Goal: Information Seeking & Learning: Check status

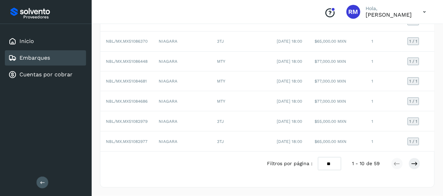
scroll to position [0, 104]
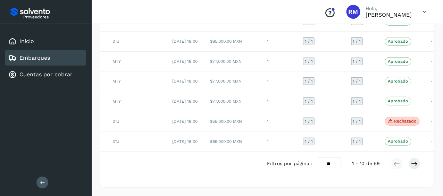
click at [40, 180] on icon at bounding box center [42, 182] width 5 height 5
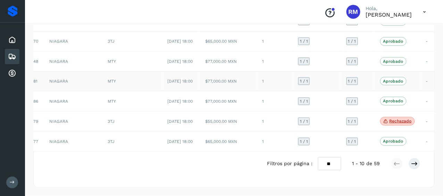
scroll to position [180, 0]
click at [412, 163] on icon at bounding box center [414, 163] width 7 height 7
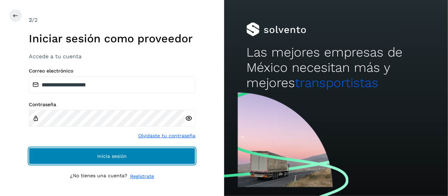
click at [181, 157] on button "Inicia sesión" at bounding box center [112, 156] width 167 height 17
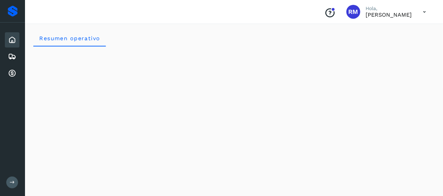
click at [12, 186] on button at bounding box center [12, 183] width 12 height 12
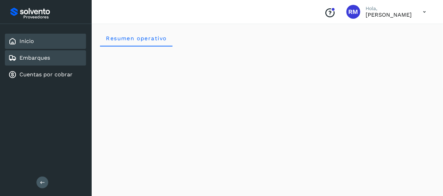
click at [50, 53] on div "Embarques" at bounding box center [45, 57] width 81 height 15
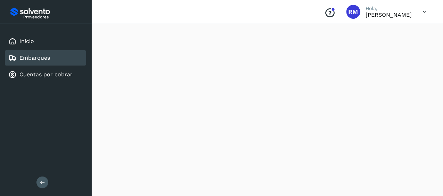
scroll to position [69, 0]
click at [43, 186] on button at bounding box center [42, 183] width 12 height 12
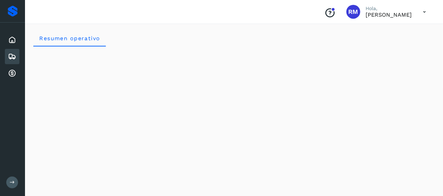
click at [9, 184] on button at bounding box center [12, 183] width 12 height 12
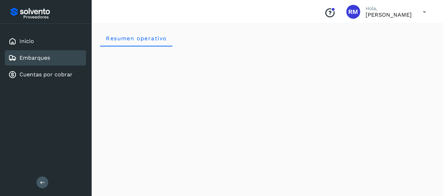
click at [45, 59] on link "Embarques" at bounding box center [34, 57] width 31 height 7
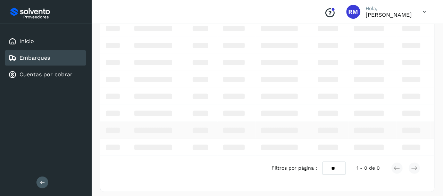
scroll to position [35, 0]
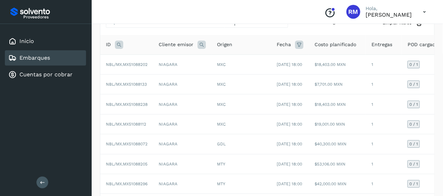
click at [67, 59] on div "Embarques" at bounding box center [45, 57] width 81 height 15
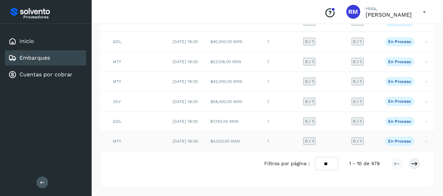
scroll to position [173, 0]
click at [39, 59] on link "Embarques" at bounding box center [34, 57] width 31 height 7
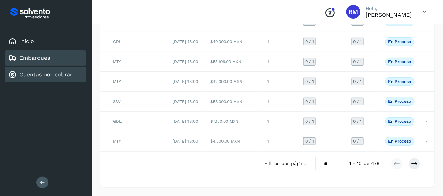
click at [48, 72] on link "Cuentas por cobrar" at bounding box center [45, 74] width 53 height 7
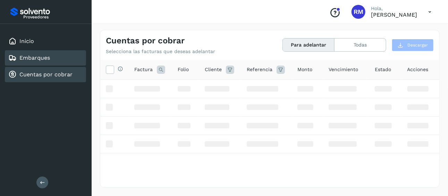
click at [51, 58] on div "Embarques" at bounding box center [45, 57] width 81 height 15
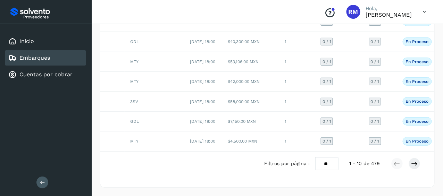
scroll to position [0, 104]
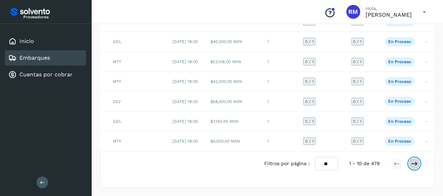
click at [415, 165] on icon at bounding box center [414, 163] width 7 height 7
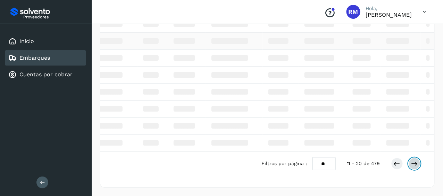
scroll to position [0, 0]
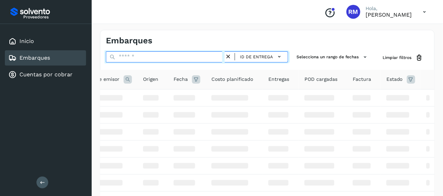
click at [213, 54] on input "text" at bounding box center [165, 56] width 119 height 11
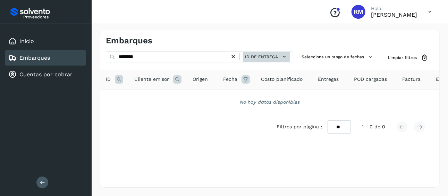
click at [285, 58] on icon at bounding box center [284, 56] width 7 height 7
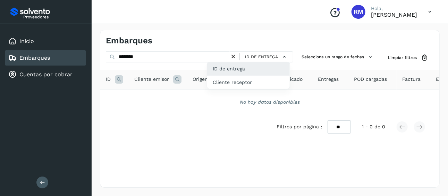
click at [118, 54] on div at bounding box center [224, 98] width 448 height 196
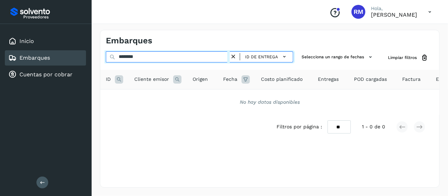
click at [119, 57] on input "********" at bounding box center [168, 56] width 124 height 11
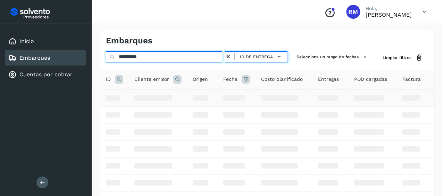
type input "**********"
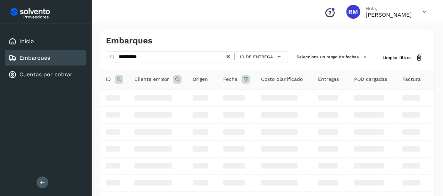
click at [53, 57] on div "Embarques" at bounding box center [45, 57] width 81 height 15
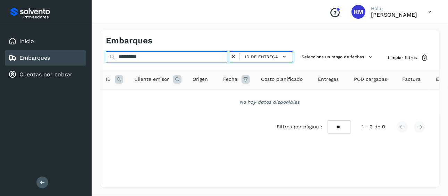
drag, startPoint x: 148, startPoint y: 57, endPoint x: 87, endPoint y: 59, distance: 61.1
click at [87, 59] on div "**********" at bounding box center [224, 98] width 448 height 196
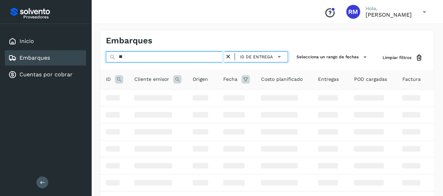
type input "*"
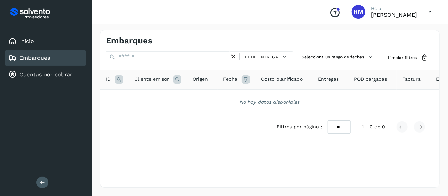
click at [65, 60] on div "Embarques" at bounding box center [45, 57] width 81 height 15
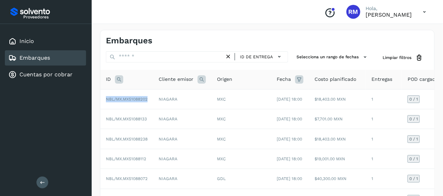
drag, startPoint x: 149, startPoint y: 100, endPoint x: 93, endPoint y: 99, distance: 56.2
click at [93, 99] on div "Embarques ID de entrega Selecciona un rango de fechas Selects date range for wh…" at bounding box center [267, 178] width 351 height 312
copy table "ID Cliente emisor Origen Fecha Costo planificado Entregas POD cargadas Factura …"
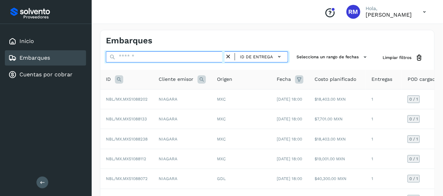
click at [148, 57] on input "text" at bounding box center [165, 56] width 119 height 11
paste input "**********"
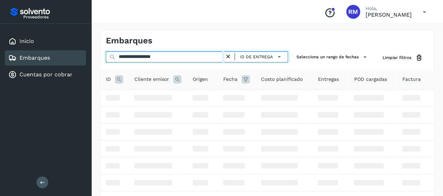
drag, startPoint x: 150, startPoint y: 56, endPoint x: 190, endPoint y: 57, distance: 39.9
click at [190, 57] on input "**********" at bounding box center [165, 56] width 119 height 11
type input "**********"
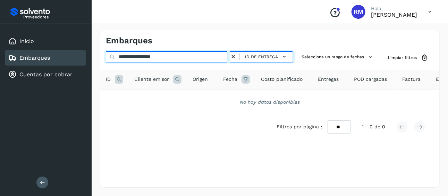
drag, startPoint x: 180, startPoint y: 56, endPoint x: 43, endPoint y: 57, distance: 137.0
click at [43, 57] on div "**********" at bounding box center [224, 98] width 448 height 196
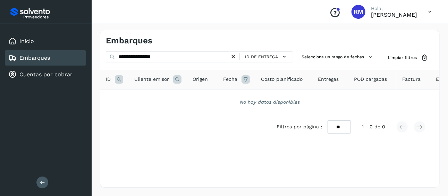
click at [232, 55] on icon at bounding box center [233, 56] width 7 height 7
click at [235, 55] on icon at bounding box center [233, 56] width 7 height 7
click at [44, 57] on link "Embarques" at bounding box center [34, 57] width 31 height 7
click at [70, 62] on div "Embarques" at bounding box center [45, 57] width 81 height 15
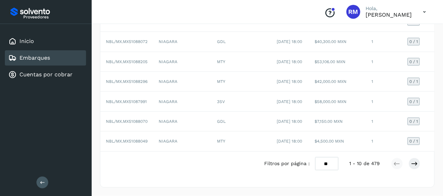
scroll to position [173, 0]
click at [418, 167] on icon at bounding box center [414, 163] width 7 height 7
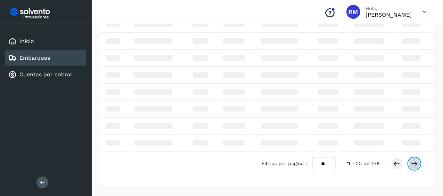
scroll to position [77, 0]
click at [415, 165] on icon at bounding box center [414, 163] width 7 height 7
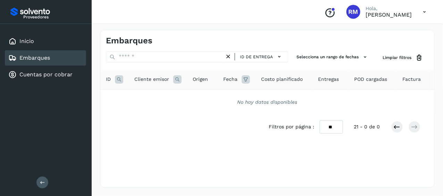
scroll to position [0, 0]
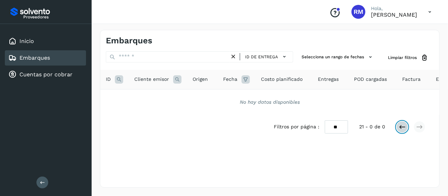
click at [402, 130] on icon at bounding box center [402, 127] width 7 height 7
click at [49, 60] on link "Embarques" at bounding box center [34, 57] width 31 height 7
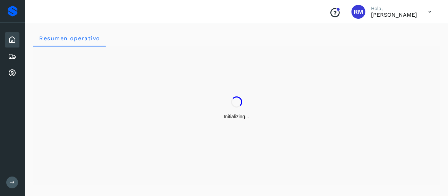
click at [13, 183] on icon at bounding box center [12, 182] width 5 height 5
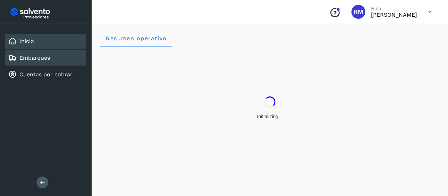
click at [43, 59] on link "Embarques" at bounding box center [34, 57] width 31 height 7
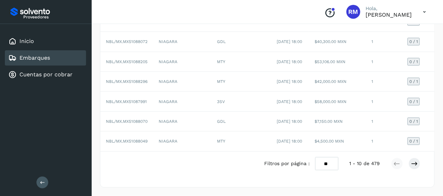
scroll to position [180, 0]
click at [417, 165] on icon at bounding box center [414, 163] width 7 height 7
click at [413, 167] on icon at bounding box center [414, 163] width 7 height 7
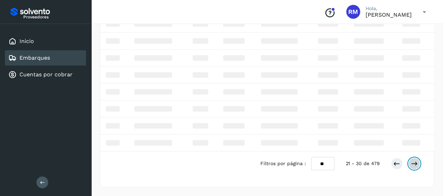
scroll to position [77, 0]
click at [416, 163] on icon at bounding box center [414, 163] width 7 height 7
click at [416, 162] on icon at bounding box center [414, 163] width 7 height 7
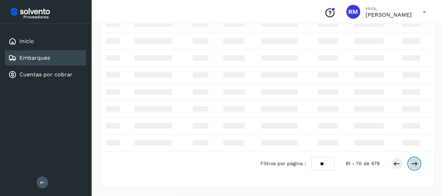
click at [416, 162] on icon at bounding box center [414, 163] width 7 height 7
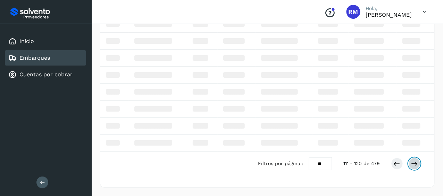
click at [416, 162] on icon at bounding box center [414, 163] width 7 height 7
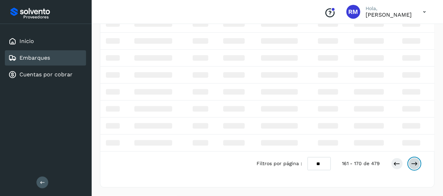
click at [416, 162] on icon at bounding box center [414, 163] width 7 height 7
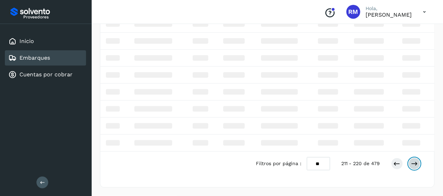
click at [416, 162] on icon at bounding box center [414, 163] width 7 height 7
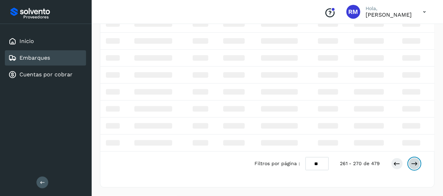
click at [416, 162] on icon at bounding box center [414, 163] width 7 height 7
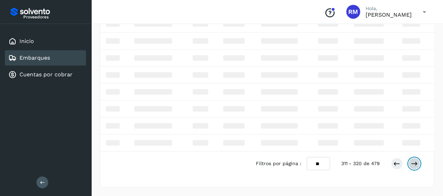
click at [416, 162] on icon at bounding box center [414, 163] width 7 height 7
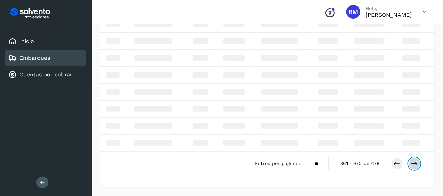
click at [416, 162] on icon at bounding box center [414, 163] width 7 height 7
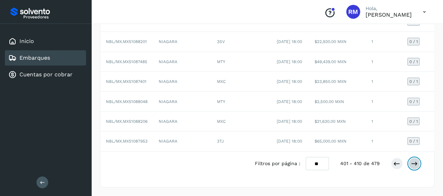
click at [415, 167] on icon at bounding box center [414, 163] width 7 height 7
click at [421, 170] on div "Filtros por página : ** ** ** 411 - 420 de 479" at bounding box center [343, 163] width 176 height 13
click at [411, 167] on icon at bounding box center [414, 163] width 7 height 7
click at [416, 167] on icon at bounding box center [414, 163] width 7 height 7
click at [413, 167] on icon at bounding box center [414, 163] width 7 height 7
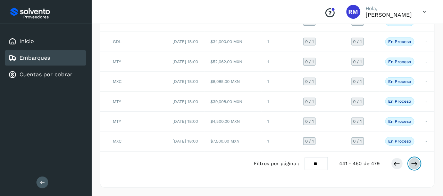
scroll to position [0, 104]
click at [415, 167] on icon at bounding box center [414, 163] width 7 height 7
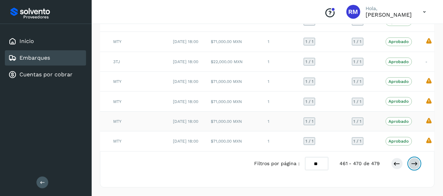
scroll to position [173, 0]
click at [395, 167] on icon at bounding box center [396, 163] width 7 height 7
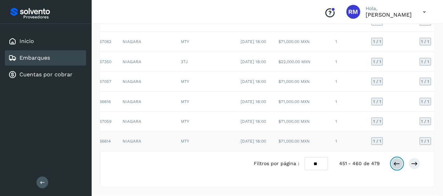
scroll to position [180, 0]
click at [398, 164] on icon at bounding box center [396, 163] width 7 height 7
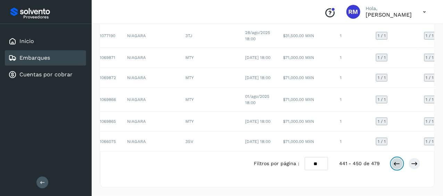
click at [396, 164] on icon at bounding box center [396, 163] width 7 height 7
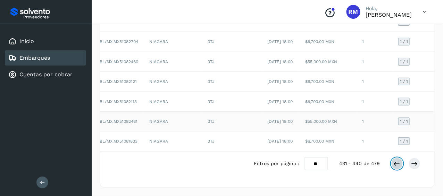
scroll to position [173, 0]
click at [399, 167] on icon at bounding box center [396, 163] width 7 height 7
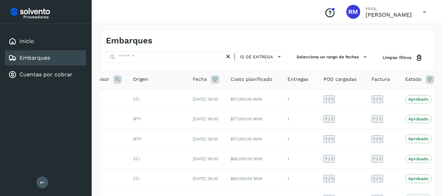
scroll to position [0, 109]
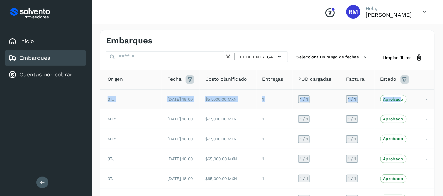
drag, startPoint x: 154, startPoint y: 100, endPoint x: 398, endPoint y: 104, distance: 243.6
click at [398, 104] on tr "NBL/MX.MX51087539 NIAGARA 3TJ 03/oct/2025 18:00 $57,000.00 MXN 1 1 / 1 1 / 1 Ap…" at bounding box center [213, 99] width 444 height 20
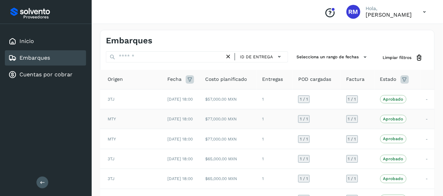
click at [407, 112] on td "Aprobado La validación de Solvento para este embarque ha sido anulada debido al…" at bounding box center [397, 119] width 46 height 20
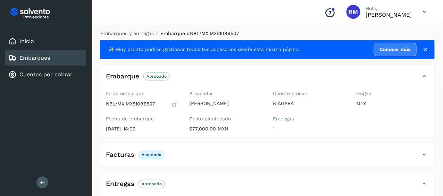
click at [31, 55] on link "Embarques" at bounding box center [34, 57] width 31 height 7
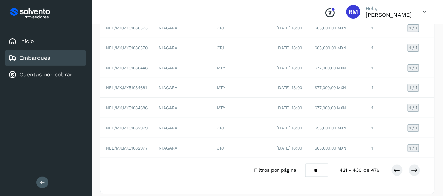
scroll to position [138, 0]
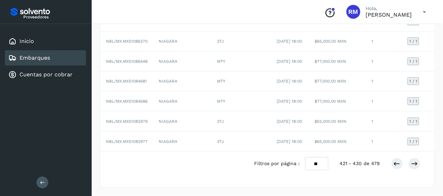
click at [45, 58] on link "Embarques" at bounding box center [34, 57] width 31 height 7
click at [42, 186] on button at bounding box center [42, 183] width 12 height 12
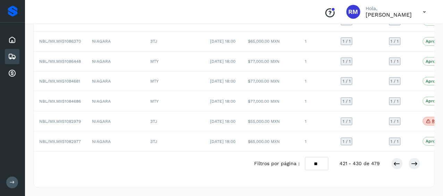
click at [11, 183] on icon at bounding box center [12, 182] width 5 height 5
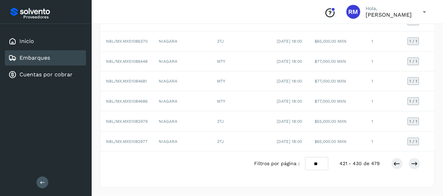
click at [44, 56] on link "Embarques" at bounding box center [34, 57] width 31 height 7
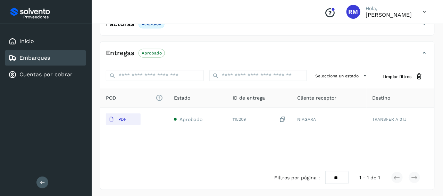
scroll to position [132, 0]
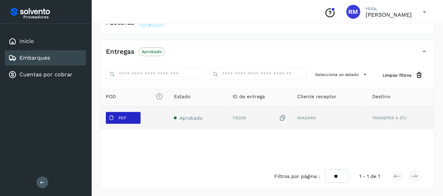
click at [121, 119] on p "PDF" at bounding box center [122, 118] width 8 height 5
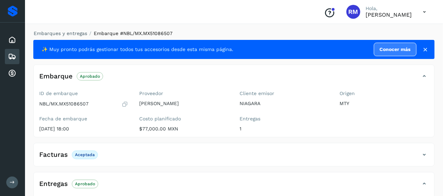
click at [9, 183] on button at bounding box center [12, 183] width 12 height 12
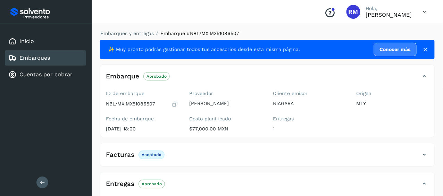
click at [45, 58] on link "Embarques" at bounding box center [34, 57] width 31 height 7
